Goal: Task Accomplishment & Management: Manage account settings

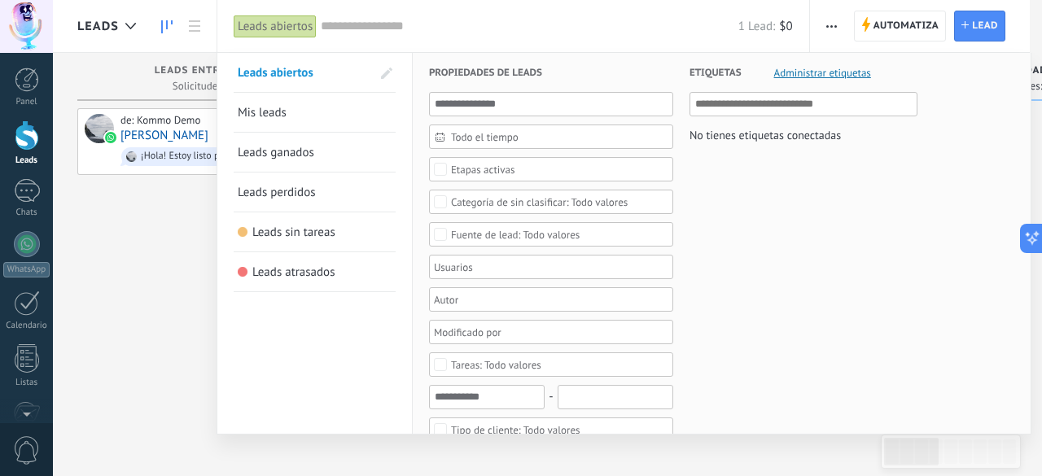
click at [163, 255] on div at bounding box center [521, 238] width 1042 height 476
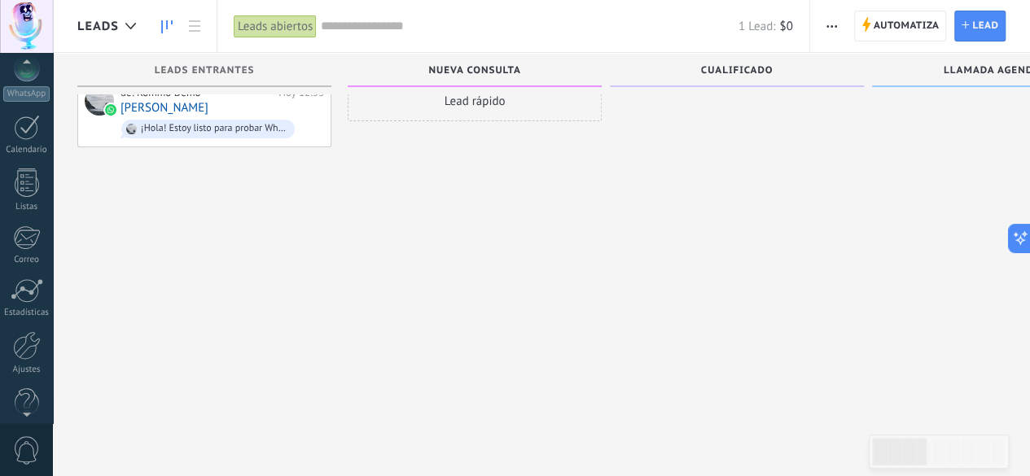
scroll to position [200, 0]
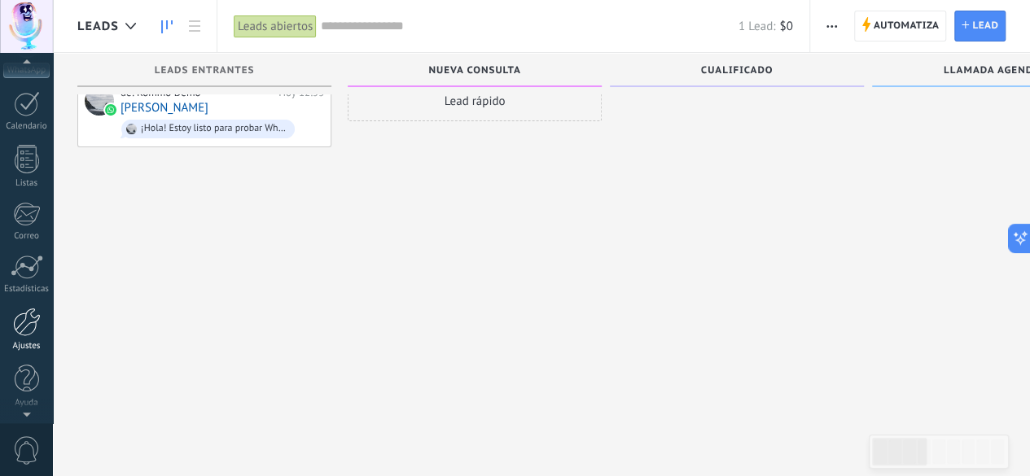
click at [29, 331] on div at bounding box center [27, 322] width 28 height 29
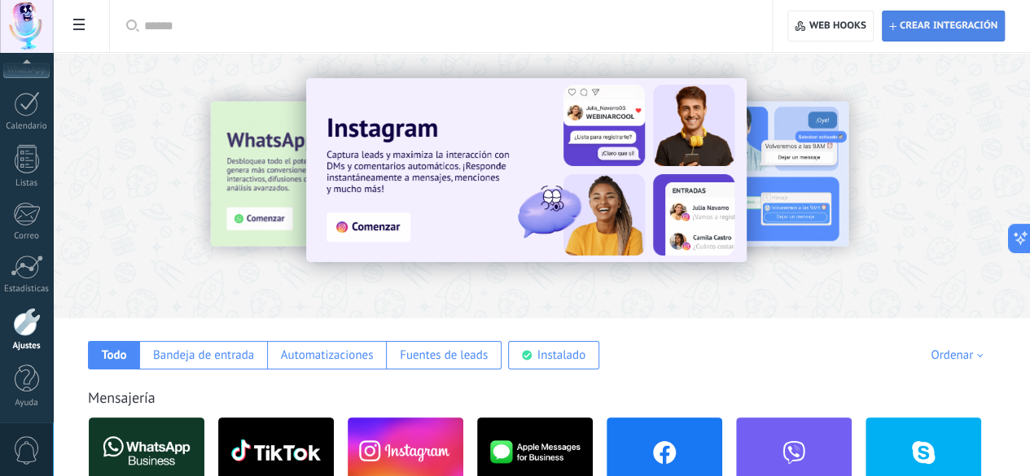
click at [911, 24] on span "Crear integración" at bounding box center [949, 26] width 98 height 13
type textarea "**********"
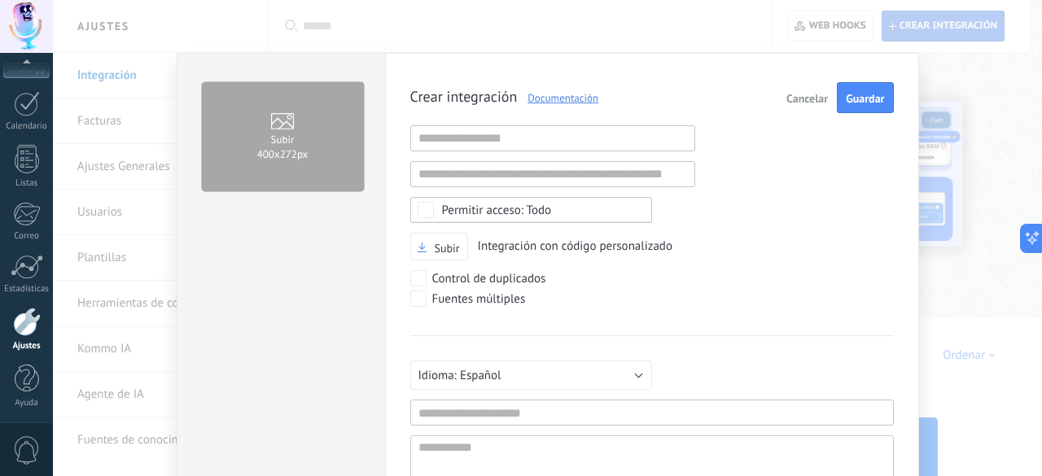
scroll to position [15, 0]
click at [477, 139] on input "text" at bounding box center [552, 138] width 285 height 26
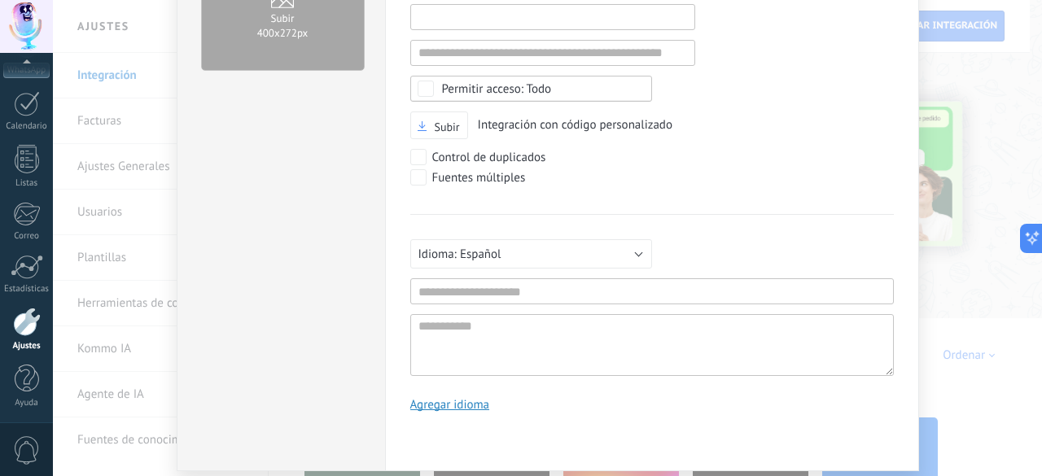
scroll to position [124, 0]
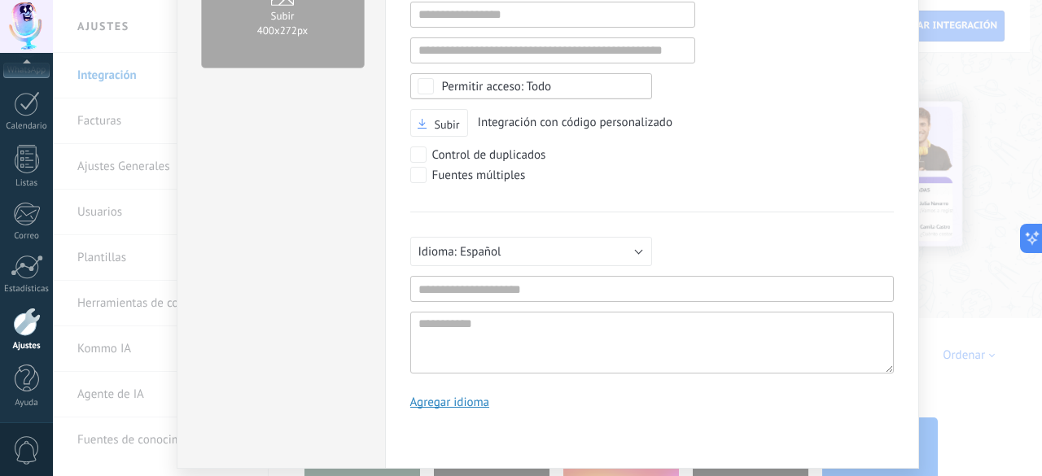
click at [1012, 135] on div "Subir 400х272px Crear integración Documentación Cancelar Guardar URL inválida U…" at bounding box center [548, 238] width 990 height 476
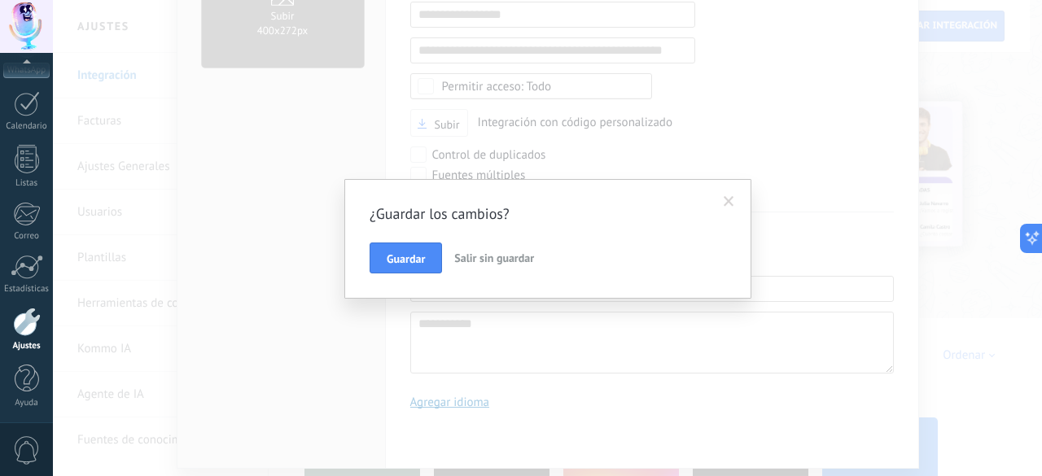
click at [459, 251] on span "Salir sin guardar" at bounding box center [494, 258] width 80 height 15
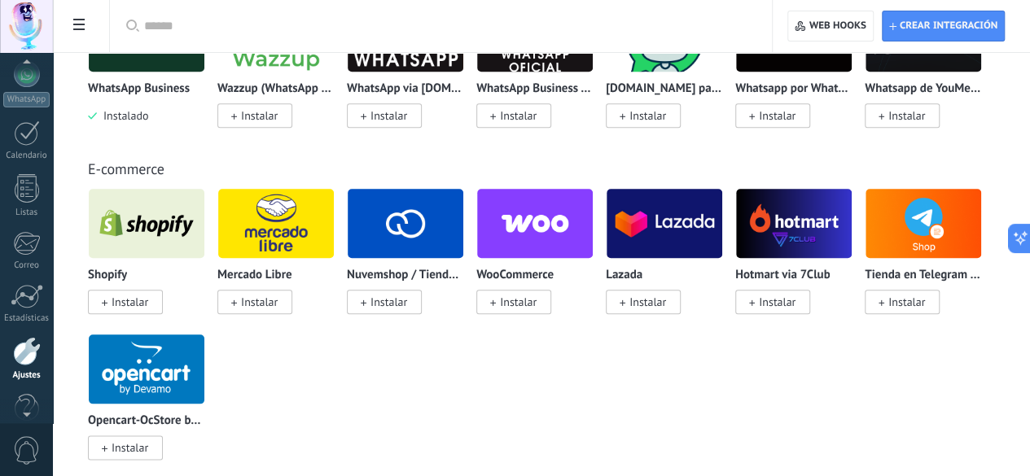
scroll to position [200, 0]
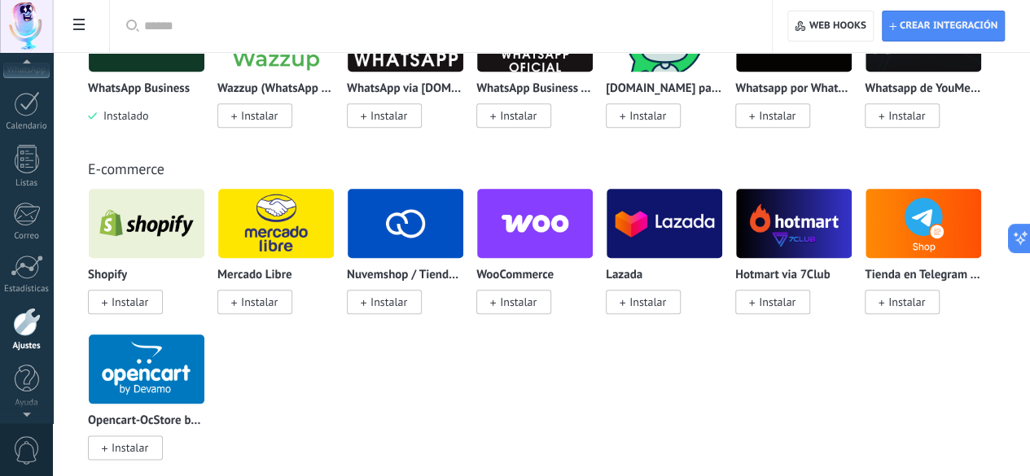
click at [28, 332] on div at bounding box center [27, 322] width 28 height 29
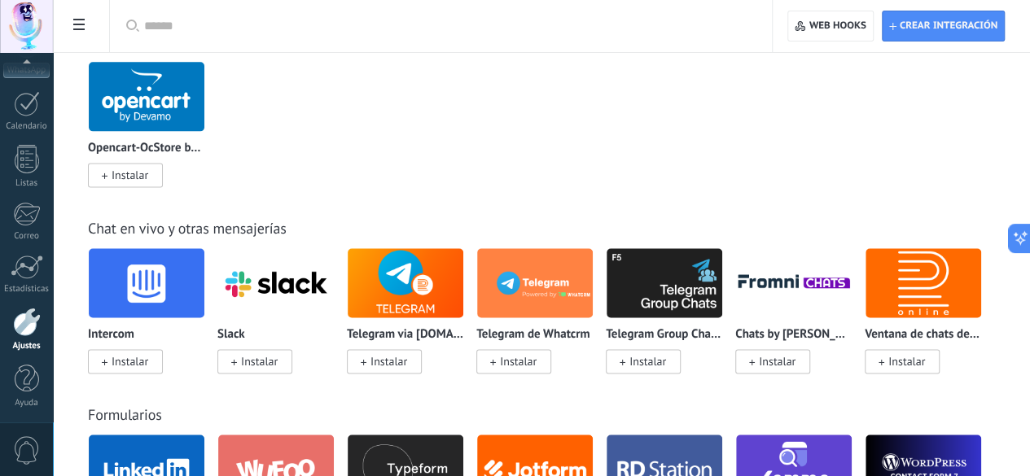
scroll to position [1021, 0]
